Goal: Find specific fact: Find specific fact

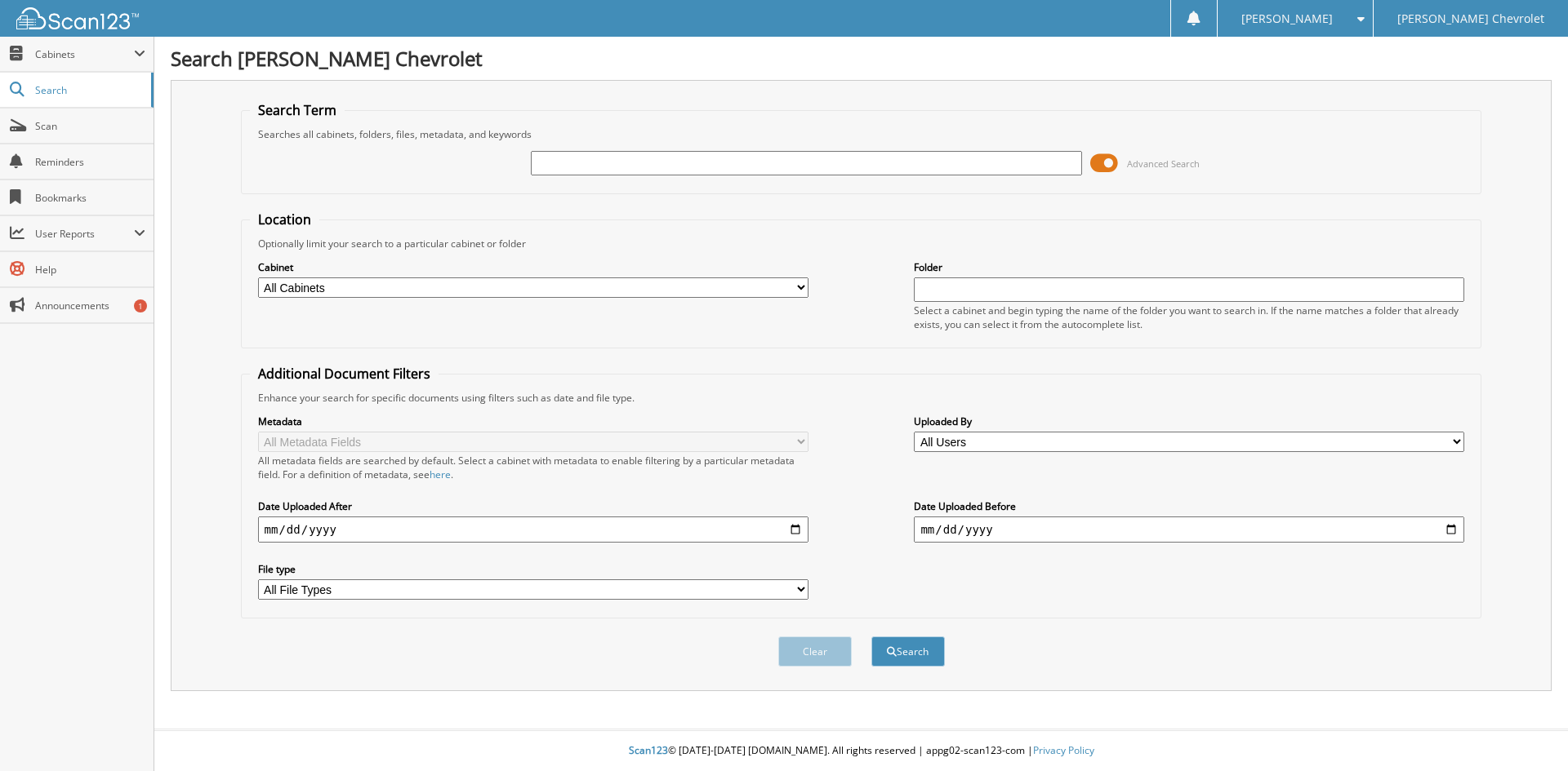
click at [969, 176] on div at bounding box center [806, 162] width 550 height 28
click at [969, 172] on input "text" at bounding box center [806, 162] width 550 height 24
paste input "6092904"
type input "6092904"
click at [872, 636] on button "Search" at bounding box center [908, 651] width 73 height 30
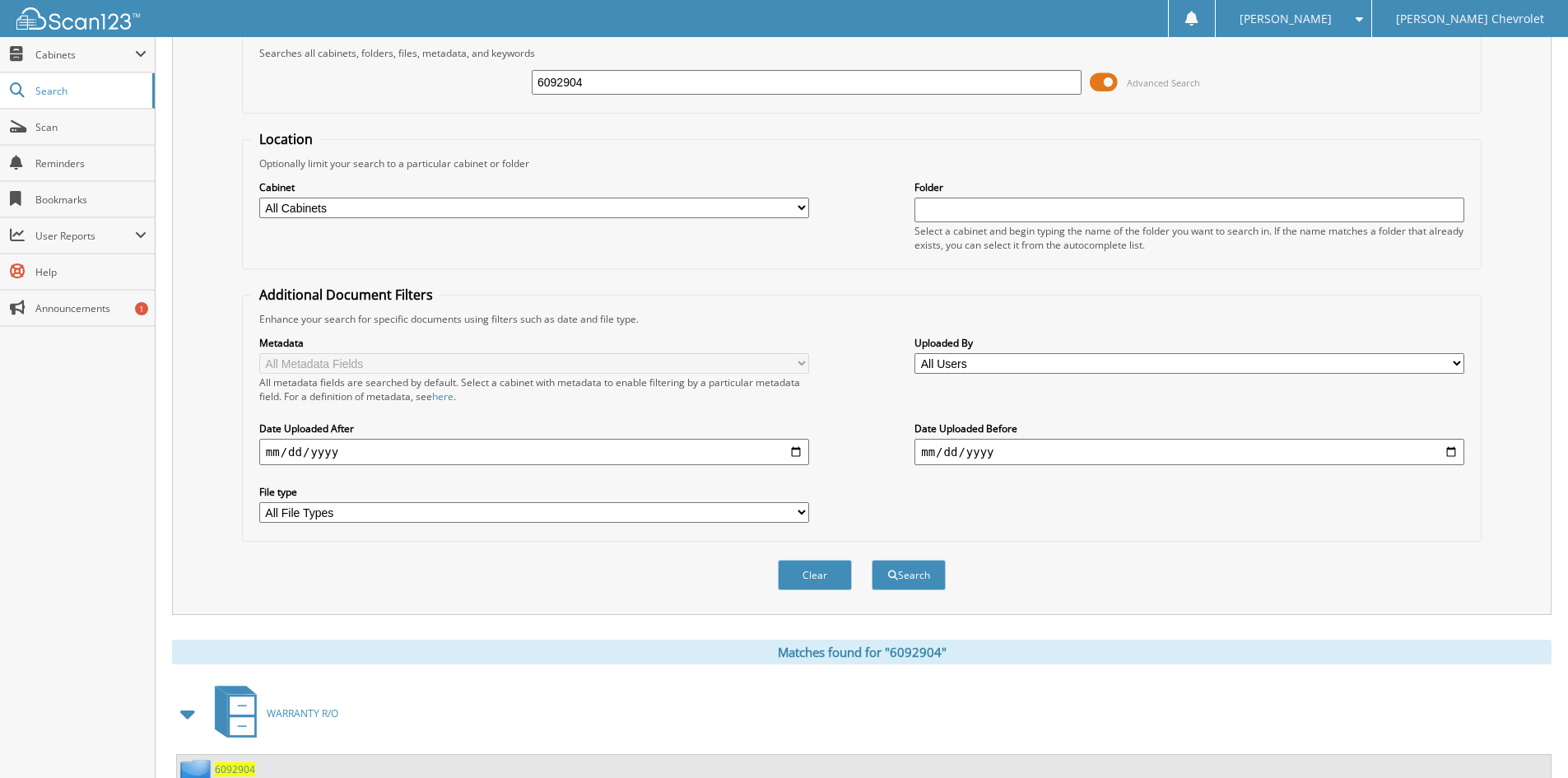
scroll to position [165, 0]
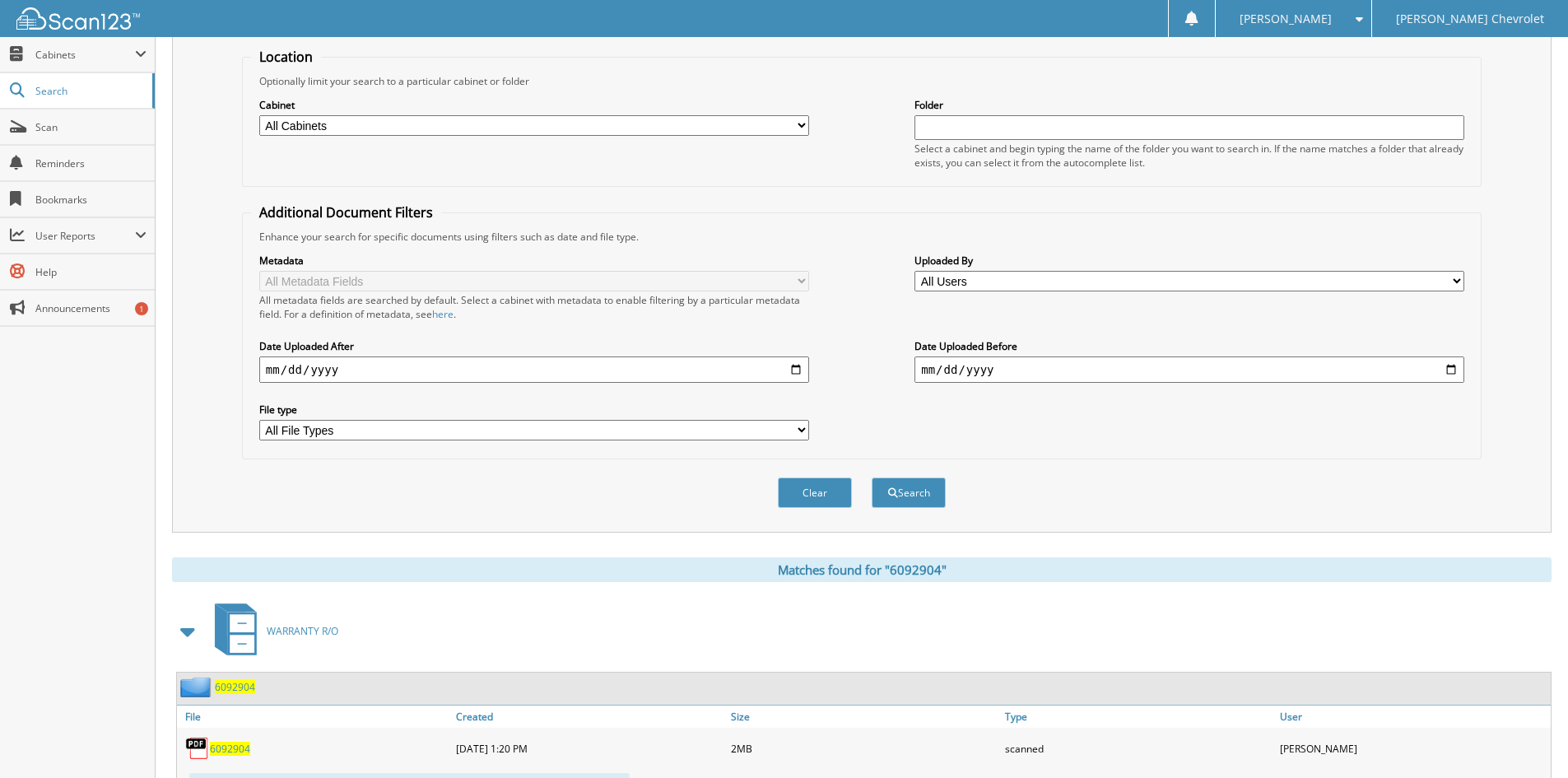
click at [240, 683] on span "6092904" at bounding box center [236, 687] width 41 height 14
